Goal: Find contact information: Find contact information

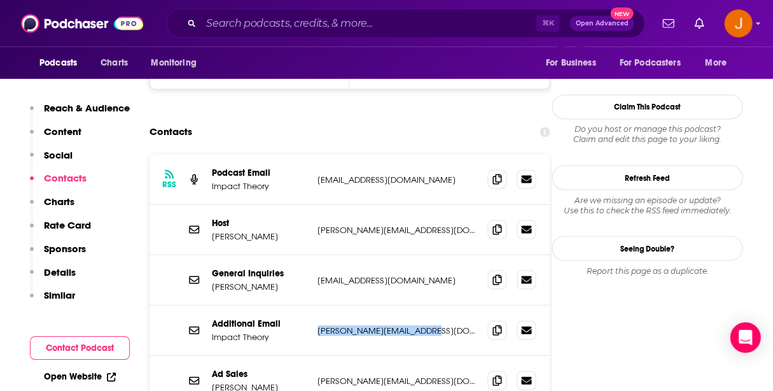
scroll to position [1279, 0]
click at [403, 21] on input "Search podcasts, credits, & more..." at bounding box center [368, 23] width 335 height 20
paste input "Improvement Pill"
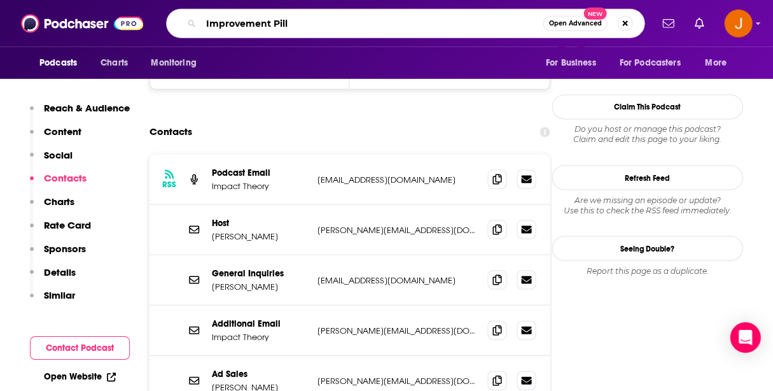
type input "Improvement Pill"
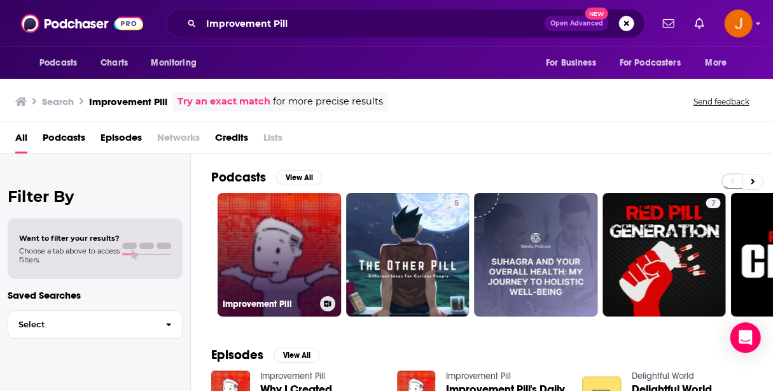
click at [266, 264] on link "Improvement Pill" at bounding box center [279, 254] width 123 height 123
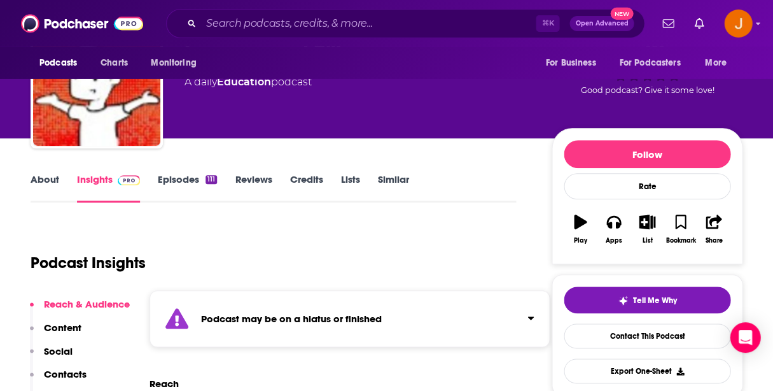
scroll to position [141, 0]
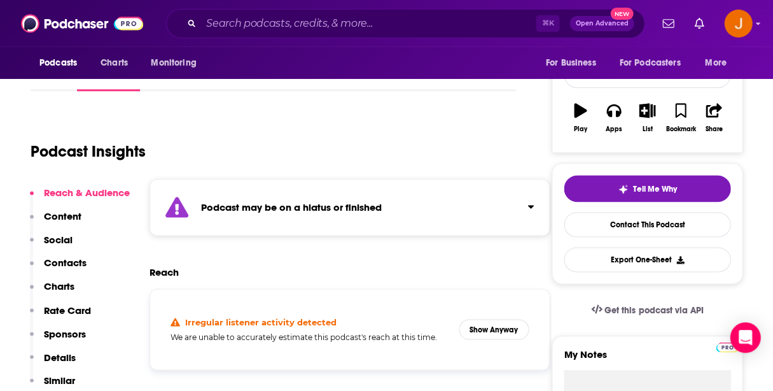
click at [76, 268] on p "Contacts" at bounding box center [65, 262] width 43 height 12
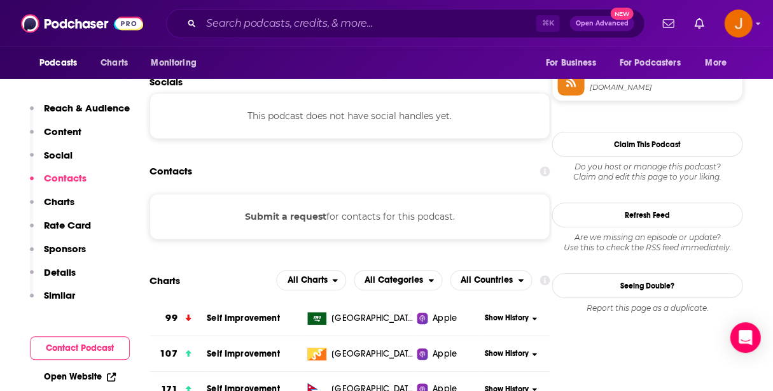
scroll to position [935, 0]
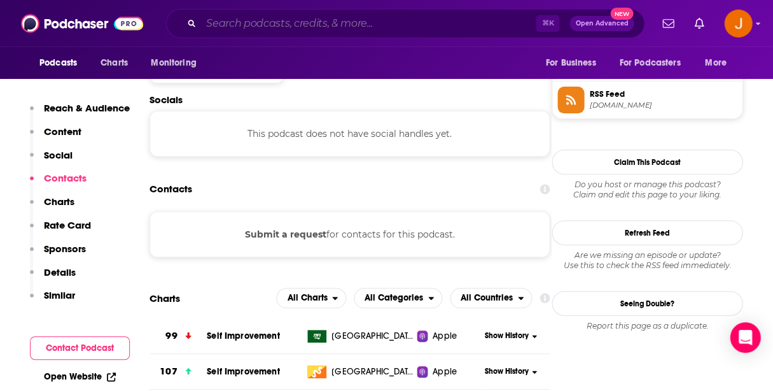
drag, startPoint x: 274, startPoint y: 30, endPoint x: 276, endPoint y: 21, distance: 9.3
click at [274, 24] on input "Search podcasts, credits, & more..." at bounding box center [368, 23] width 335 height 20
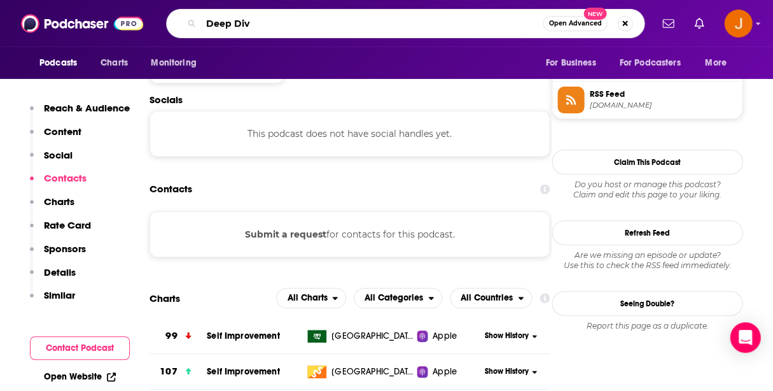
type input "Deep Dive"
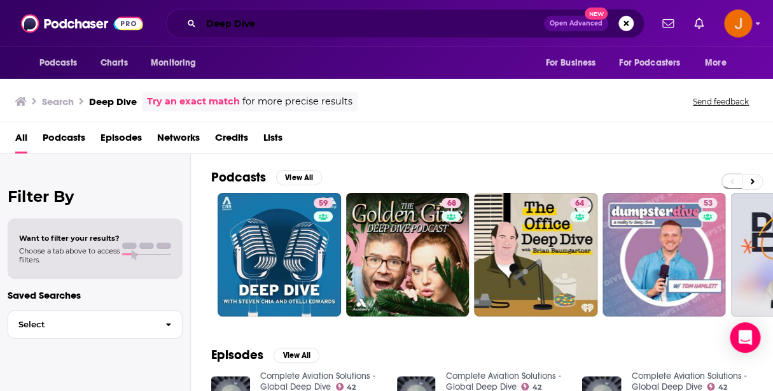
click at [281, 31] on input "Deep Dive" at bounding box center [372, 23] width 343 height 20
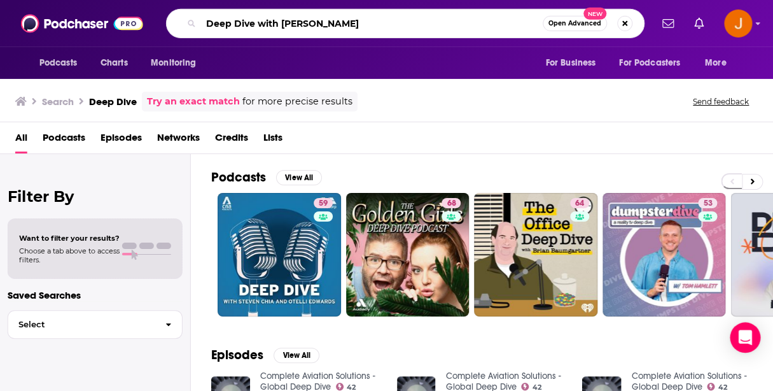
type input "Deep Dive with [PERSON_NAME]"
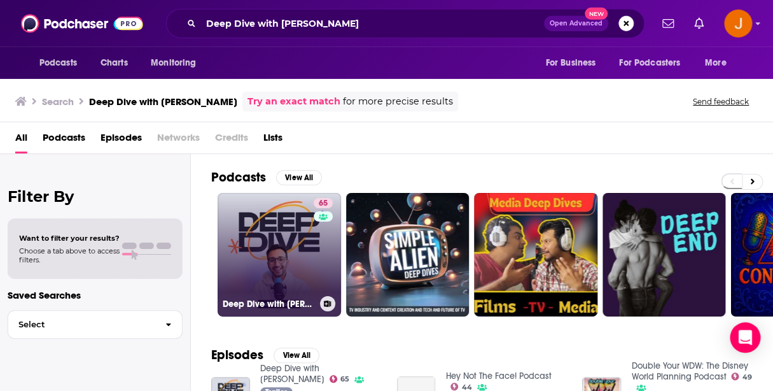
click at [275, 258] on link "65 Deep Dive with [PERSON_NAME]" at bounding box center [279, 254] width 123 height 123
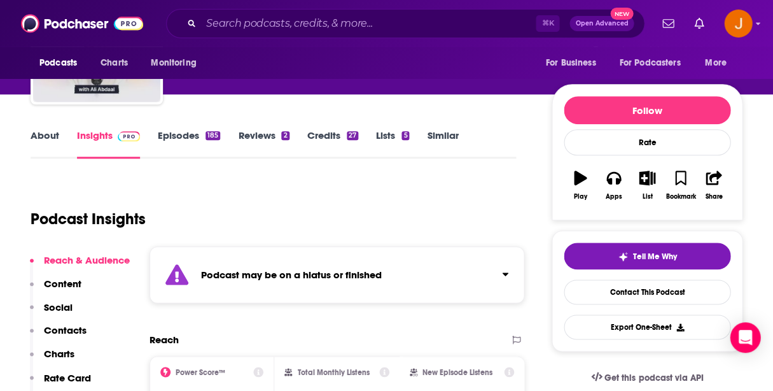
click at [74, 340] on button "Contacts" at bounding box center [58, 336] width 57 height 24
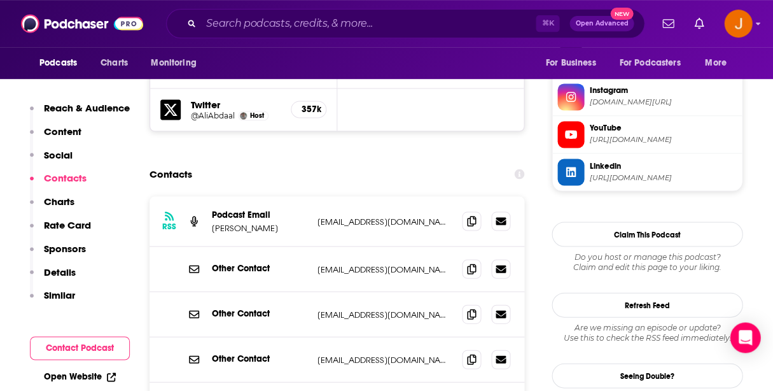
scroll to position [1312, 0]
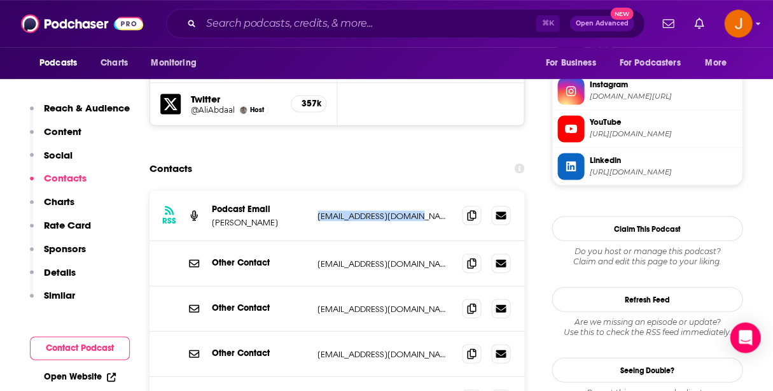
drag, startPoint x: 431, startPoint y: 180, endPoint x: 316, endPoint y: 181, distance: 115.2
click at [317, 210] on p "[EMAIL_ADDRESS][DOMAIN_NAME]" at bounding box center [384, 215] width 134 height 11
copy p "[EMAIL_ADDRESS][DOMAIN_NAME]"
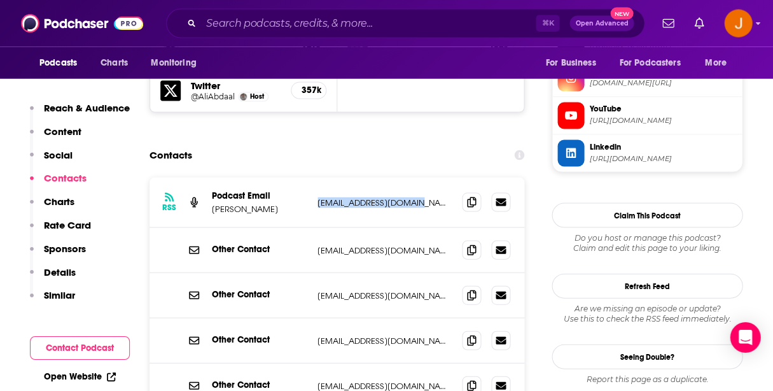
scroll to position [1325, 0]
drag, startPoint x: 318, startPoint y: 261, endPoint x: 408, endPoint y: 261, distance: 89.7
click at [408, 289] on p "[EMAIL_ADDRESS][DOMAIN_NAME]" at bounding box center [384, 294] width 134 height 11
drag, startPoint x: 316, startPoint y: 351, endPoint x: 397, endPoint y: 348, distance: 81.5
click at [397, 363] on div "Other Contact [EMAIL_ADDRESS][DOMAIN_NAME] [EMAIL_ADDRESS][DOMAIN_NAME]" at bounding box center [337, 385] width 375 height 45
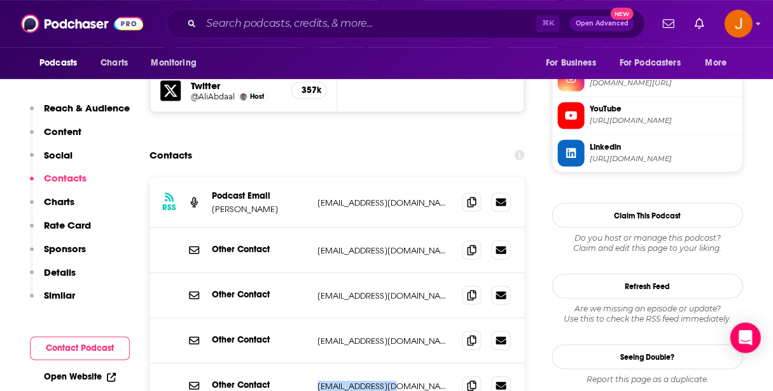
copy p "[EMAIL_ADDRESS][DOMAIN_NAME]"
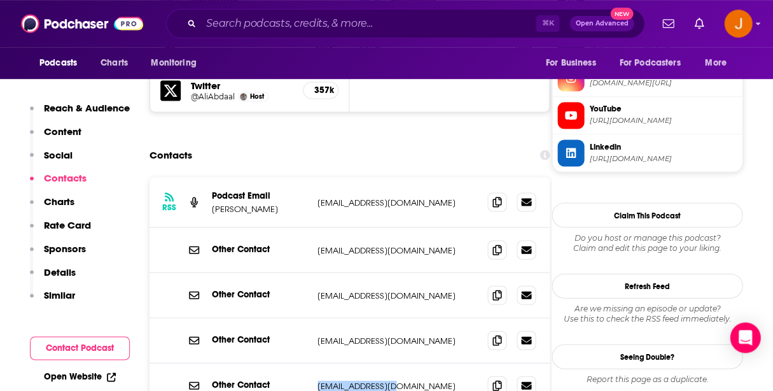
scroll to position [1325, 0]
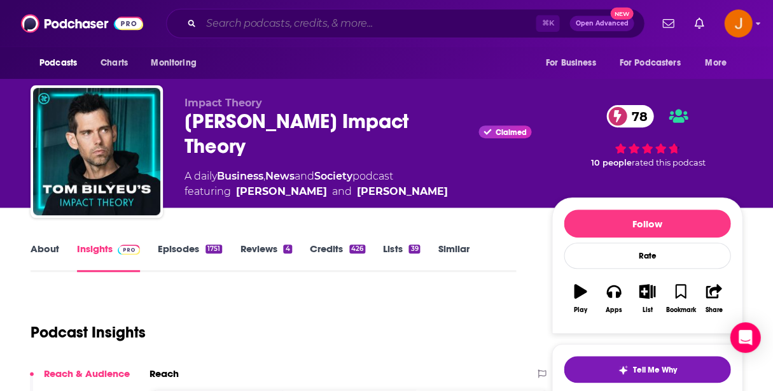
click at [289, 20] on input "Search podcasts, credits, & more..." at bounding box center [368, 23] width 335 height 20
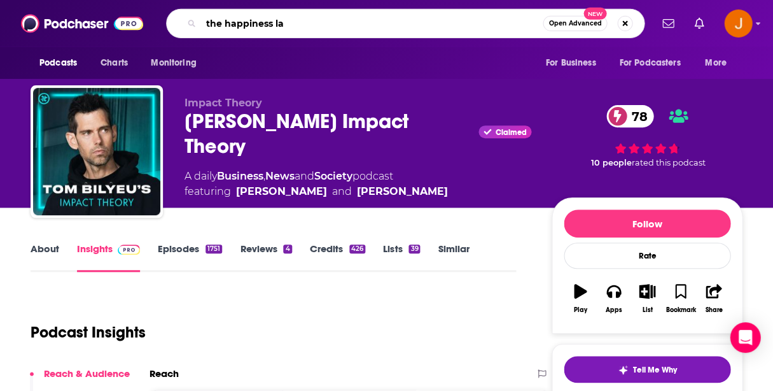
type input "the happiness lab"
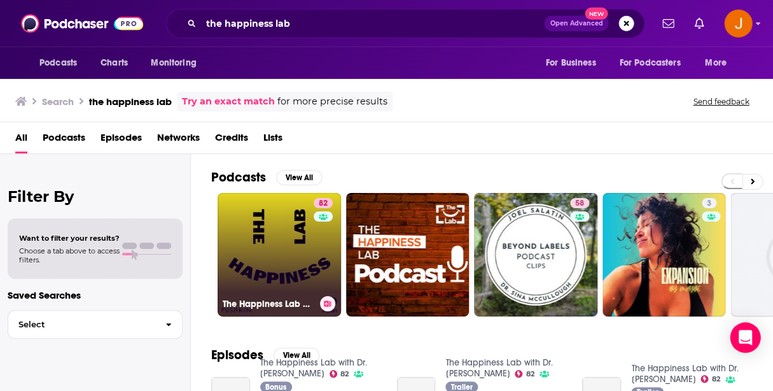
click at [286, 232] on link "82 The Happiness Lab with Dr. [PERSON_NAME]" at bounding box center [279, 254] width 123 height 123
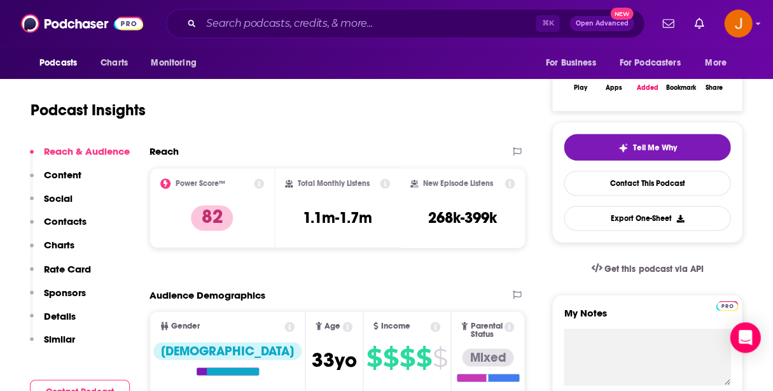
scroll to position [229, 0]
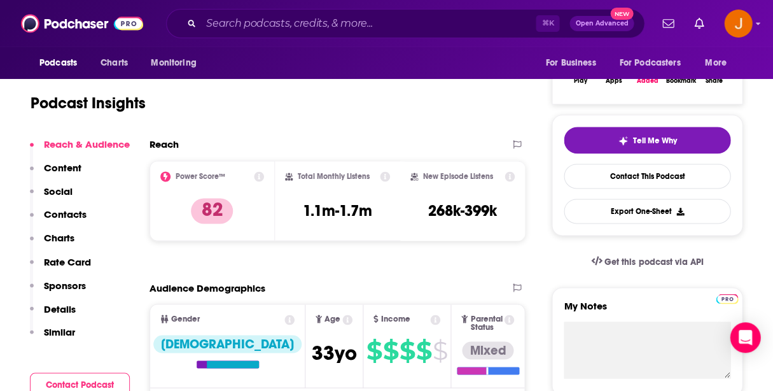
click at [66, 220] on p "Contacts" at bounding box center [65, 214] width 43 height 12
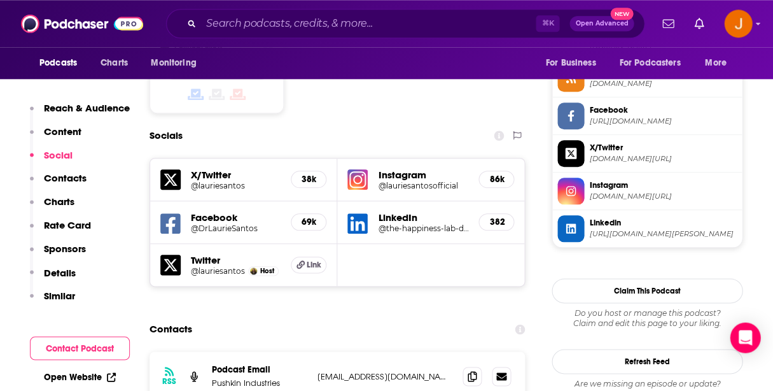
scroll to position [831, 0]
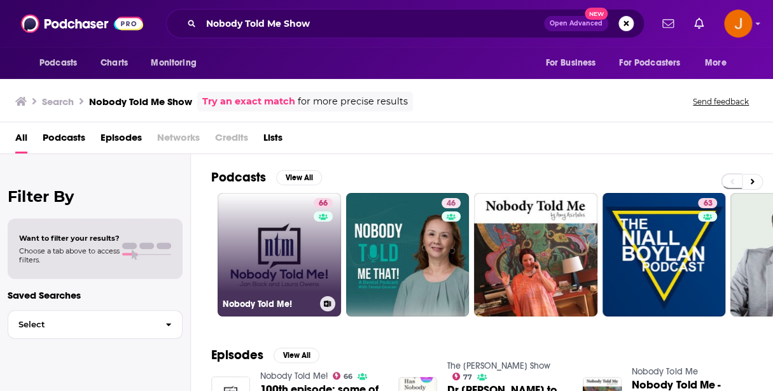
click at [257, 244] on link "66 Nobody Told Me!" at bounding box center [279, 254] width 123 height 123
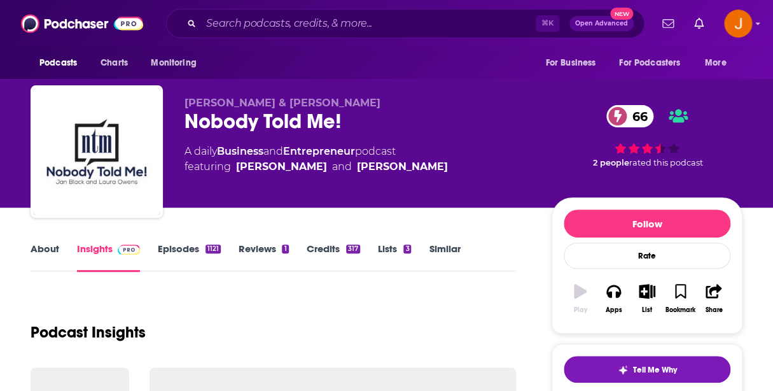
scroll to position [5, 0]
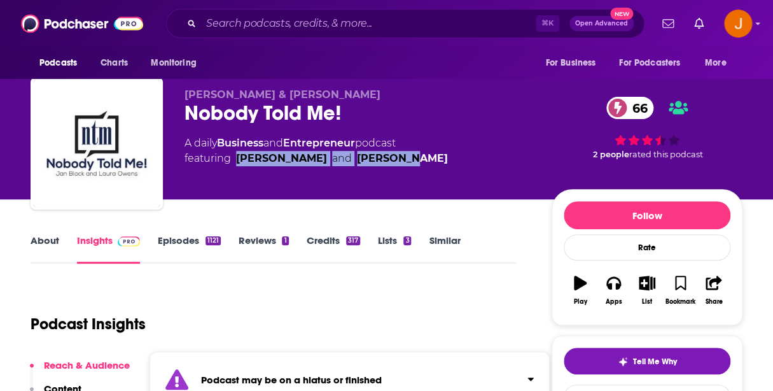
drag, startPoint x: 254, startPoint y: 165, endPoint x: 237, endPoint y: 163, distance: 17.3
click at [237, 163] on div "A daily Business and Entrepreneur podcast featuring Laura Owens and Jan Black" at bounding box center [357, 151] width 347 height 31
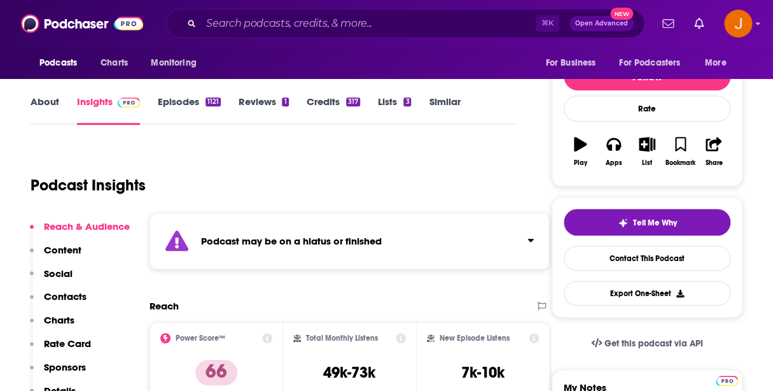
scroll to position [0, 0]
